Goal: Check status: Check status

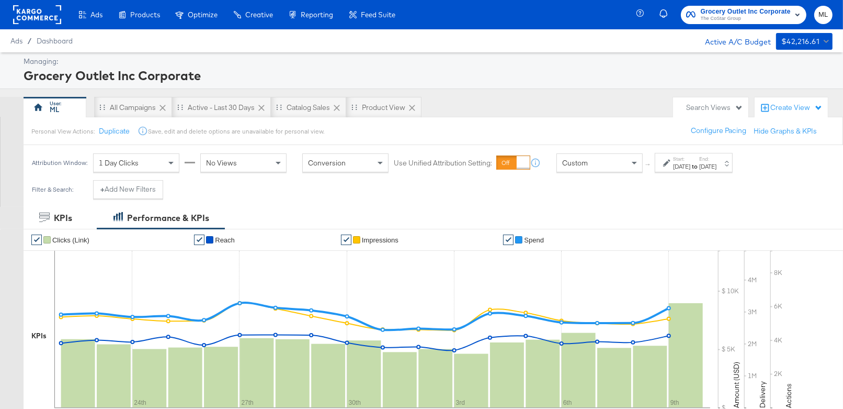
click at [671, 156] on div "Start: [DATE] to End: [DATE]" at bounding box center [689, 162] width 53 height 15
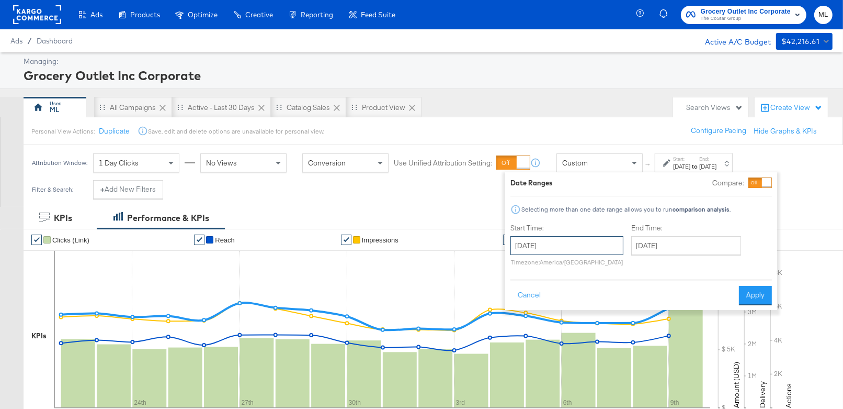
click at [556, 250] on input "[DATE]" at bounding box center [567, 245] width 113 height 19
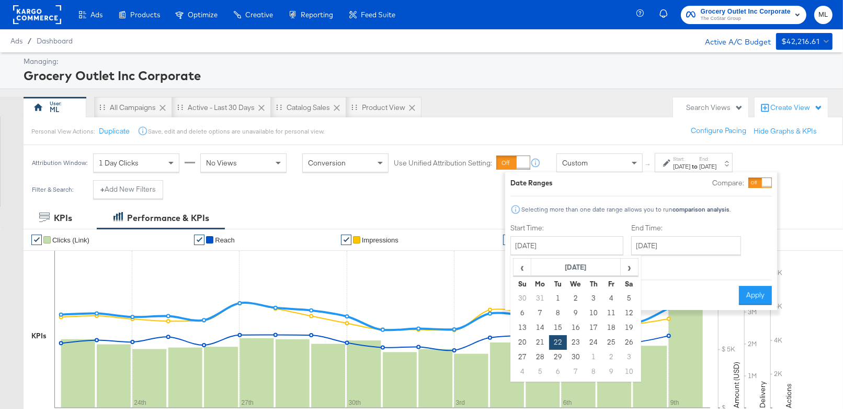
click at [762, 180] on div at bounding box center [766, 182] width 9 height 9
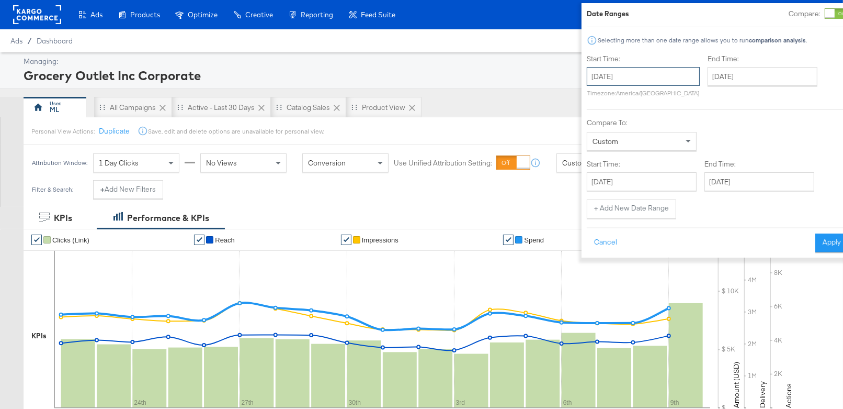
click at [629, 78] on input "[DATE]" at bounding box center [643, 76] width 113 height 19
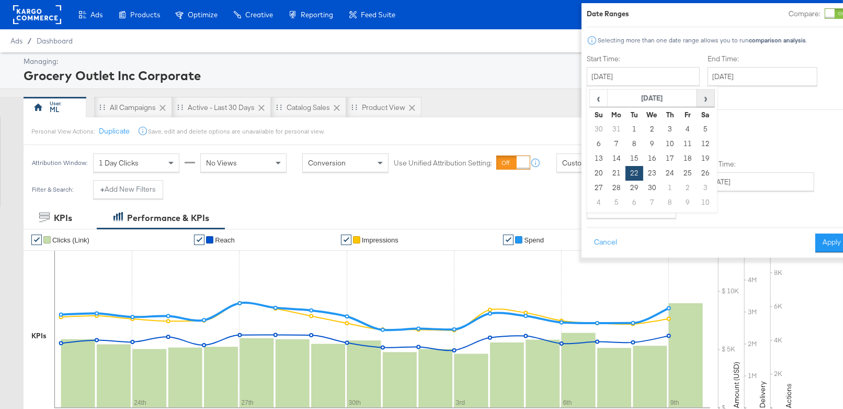
click at [698, 95] on span "›" at bounding box center [706, 98] width 16 height 16
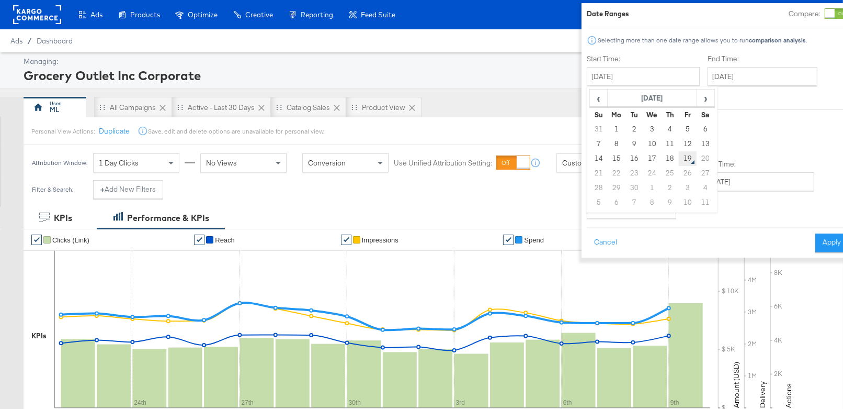
click at [679, 155] on td "19" at bounding box center [688, 158] width 18 height 15
type input "[DATE]"
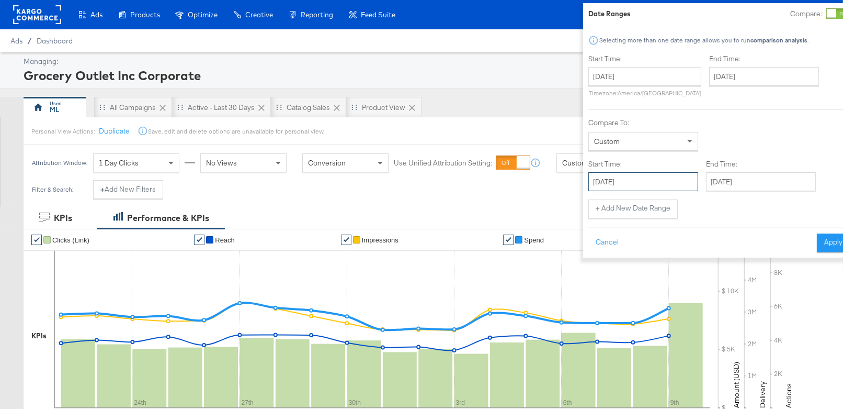
click at [634, 187] on input "[DATE]" at bounding box center [644, 181] width 110 height 19
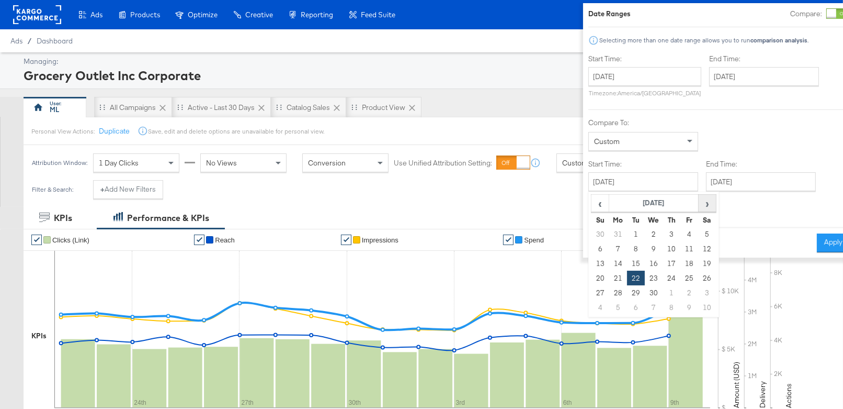
click at [699, 209] on span "›" at bounding box center [707, 203] width 16 height 16
click at [698, 209] on th "›" at bounding box center [707, 203] width 18 height 18
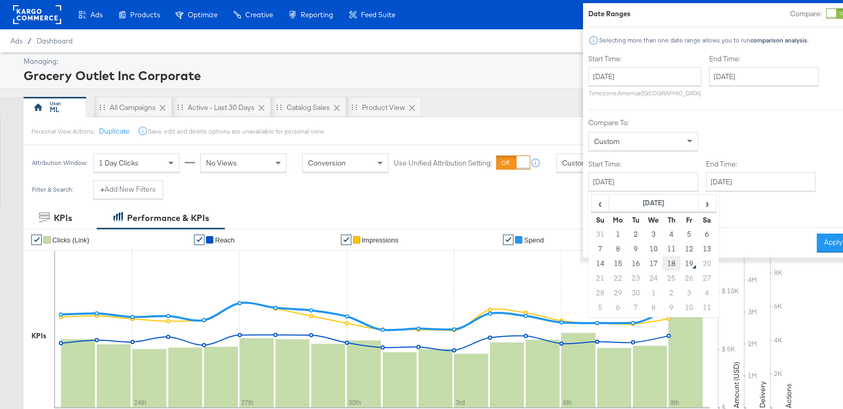
click at [663, 262] on td "18" at bounding box center [672, 263] width 18 height 15
type input "[DATE]"
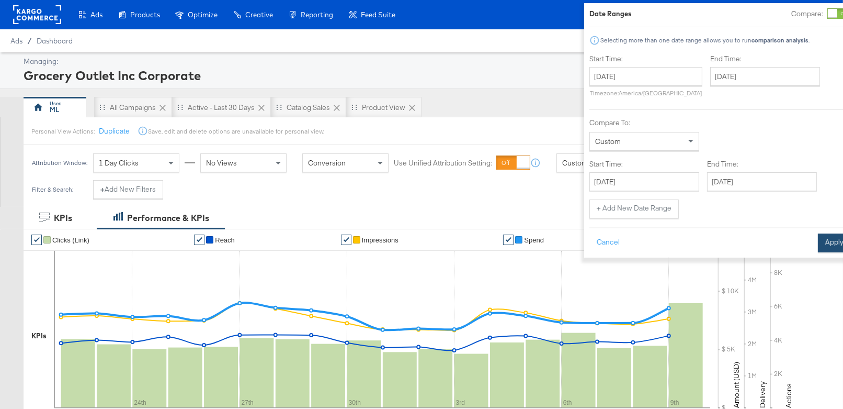
click at [818, 234] on button "Apply" at bounding box center [834, 242] width 33 height 19
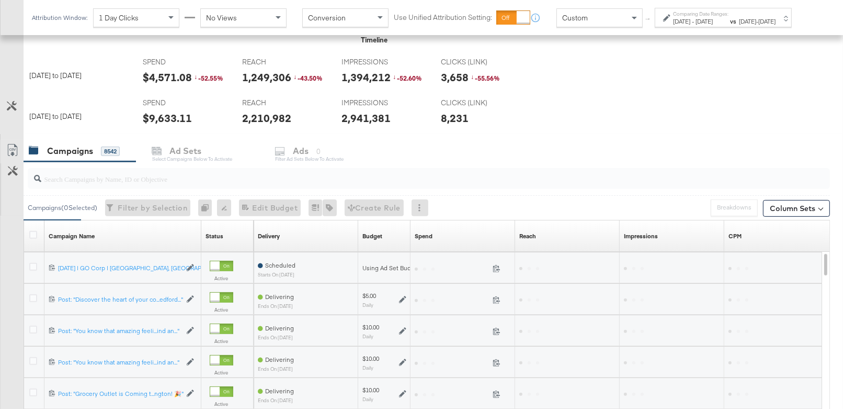
scroll to position [393, 0]
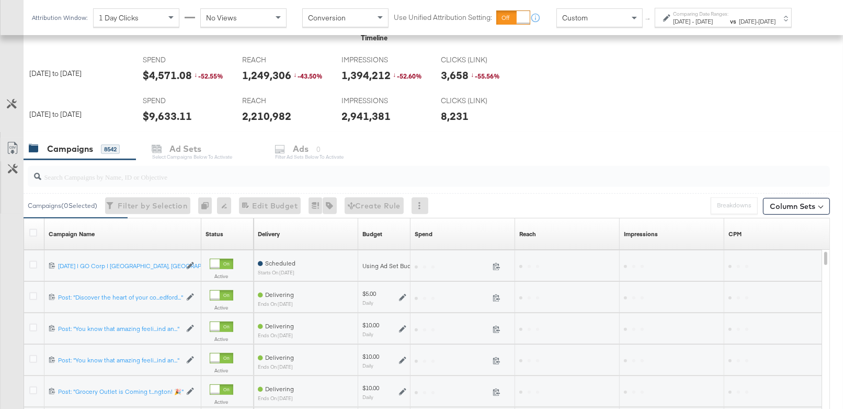
click at [247, 180] on input "search" at bounding box center [399, 172] width 717 height 20
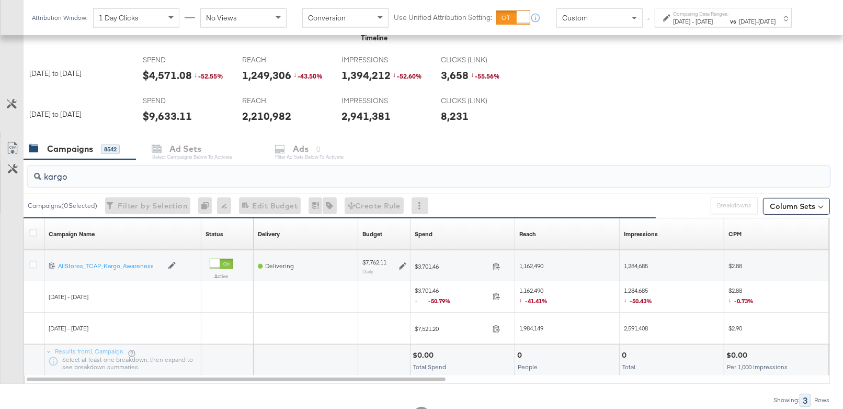
type input "kargo"
